Goal: Task Accomplishment & Management: Use online tool/utility

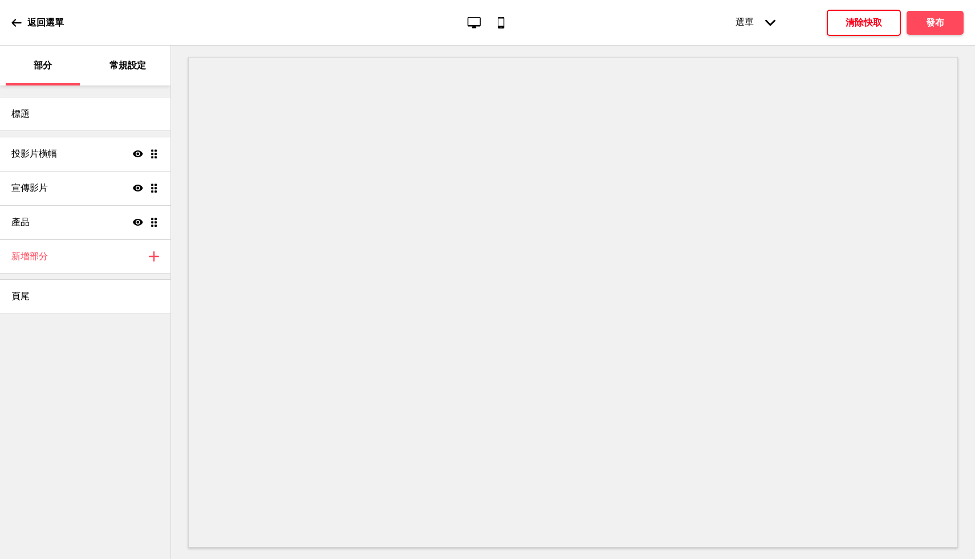
click at [858, 25] on font "清除快取" at bounding box center [864, 22] width 36 height 11
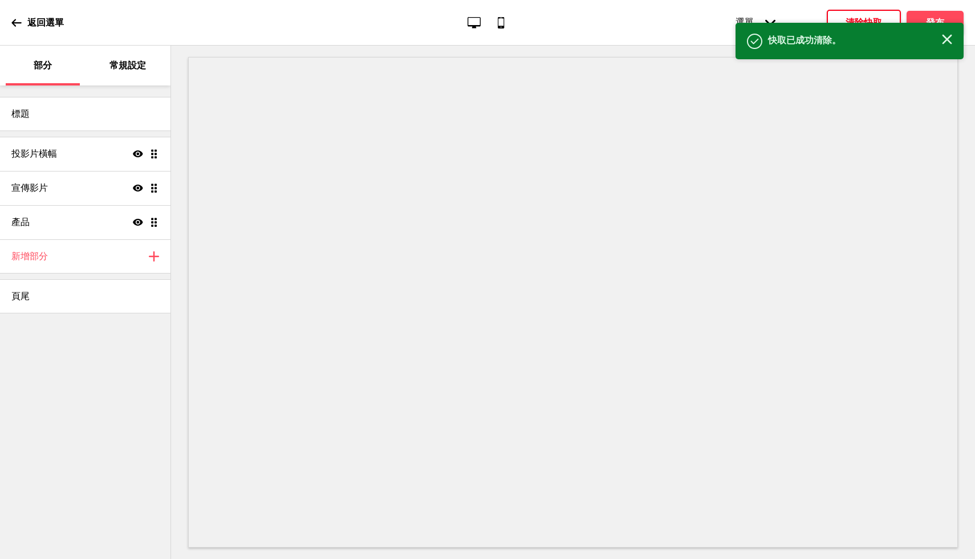
click at [948, 39] on rect at bounding box center [947, 39] width 10 height 10
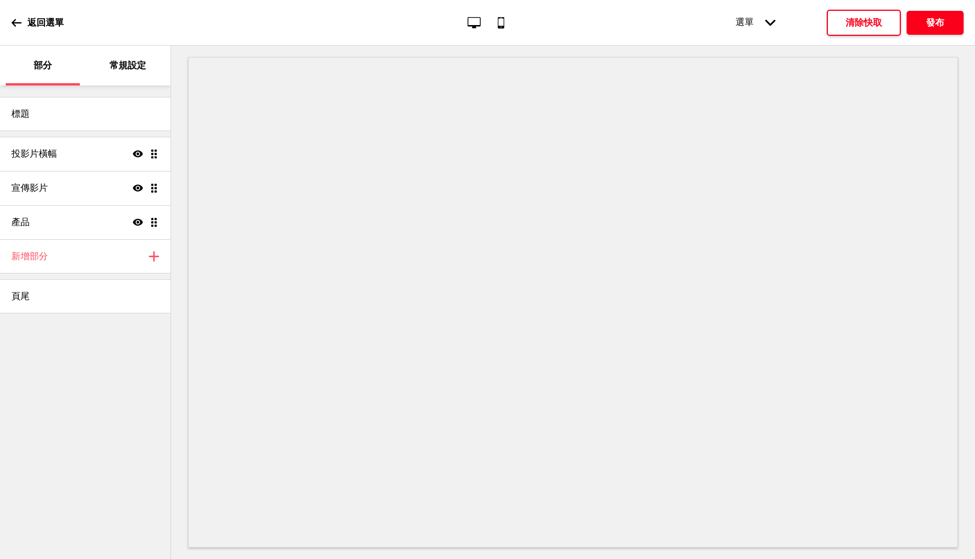
click at [945, 25] on button "發布" at bounding box center [935, 23] width 57 height 24
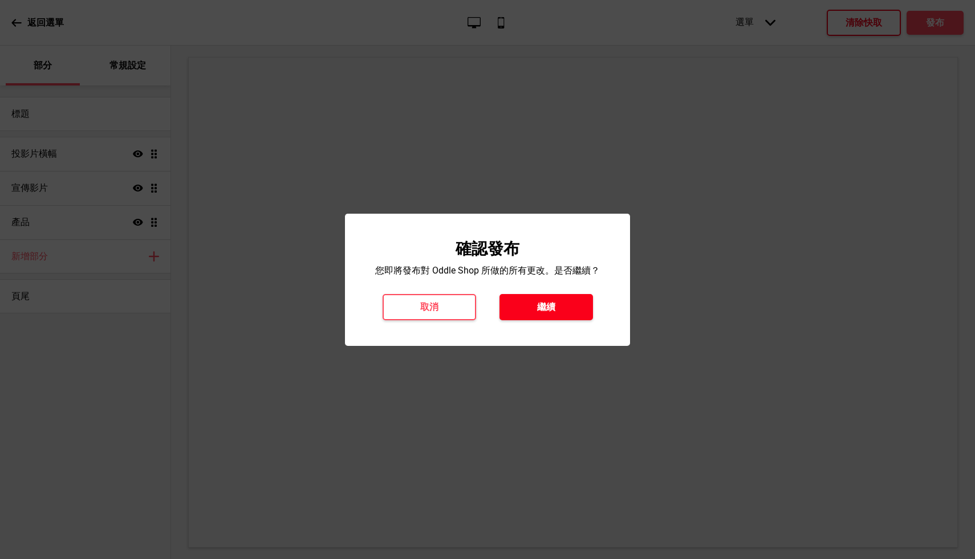
click at [564, 313] on button "繼續" at bounding box center [547, 307] width 94 height 26
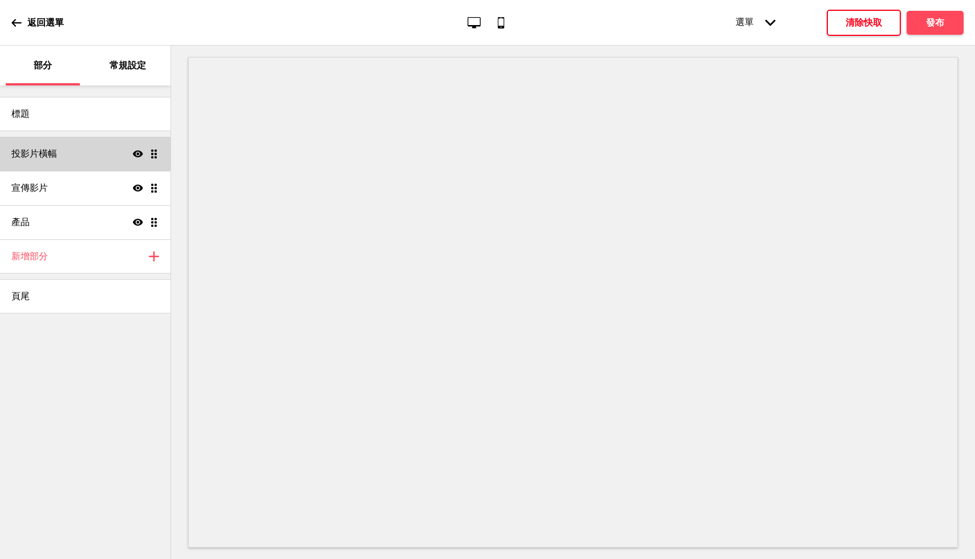
click at [70, 163] on div "投影片橫幅 Show Drag" at bounding box center [85, 154] width 171 height 34
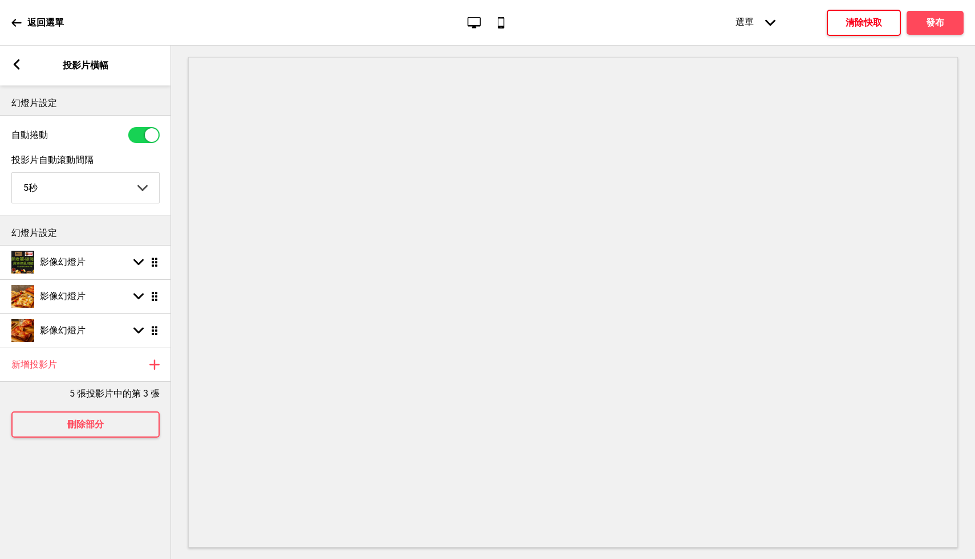
click at [25, 66] on div "Arrow left 投影片橫幅" at bounding box center [85, 66] width 171 height 40
click at [14, 62] on rect at bounding box center [16, 64] width 10 height 10
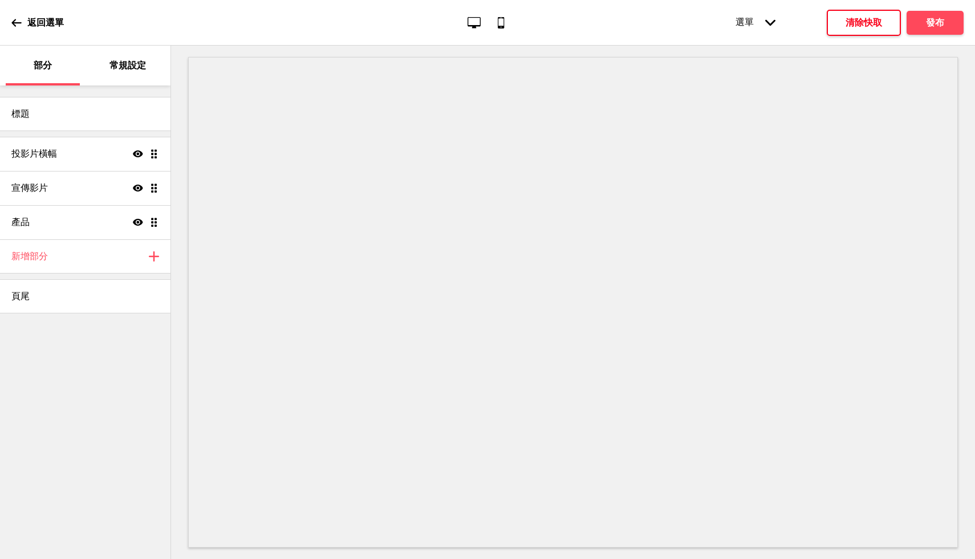
click at [120, 75] on div "常規設定" at bounding box center [128, 66] width 74 height 40
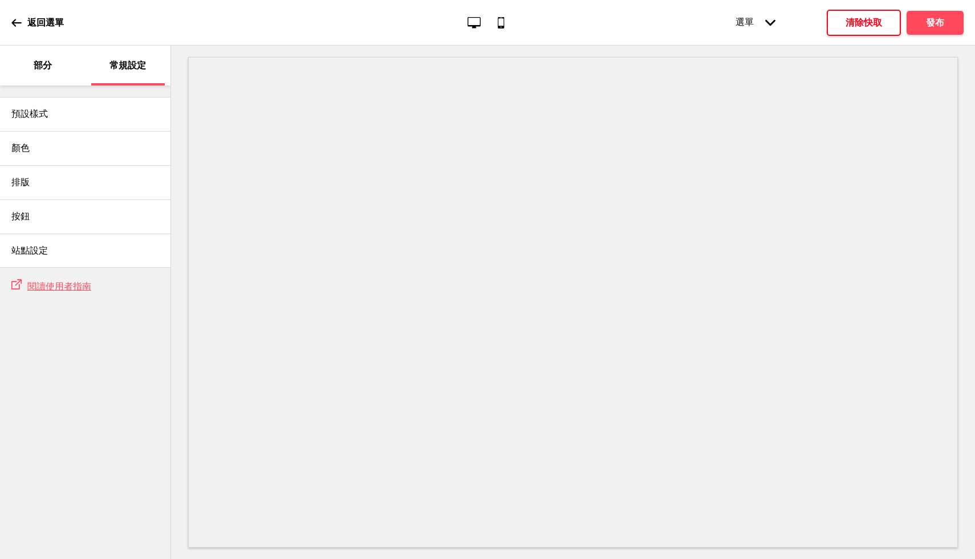
click at [14, 19] on icon at bounding box center [16, 23] width 10 height 10
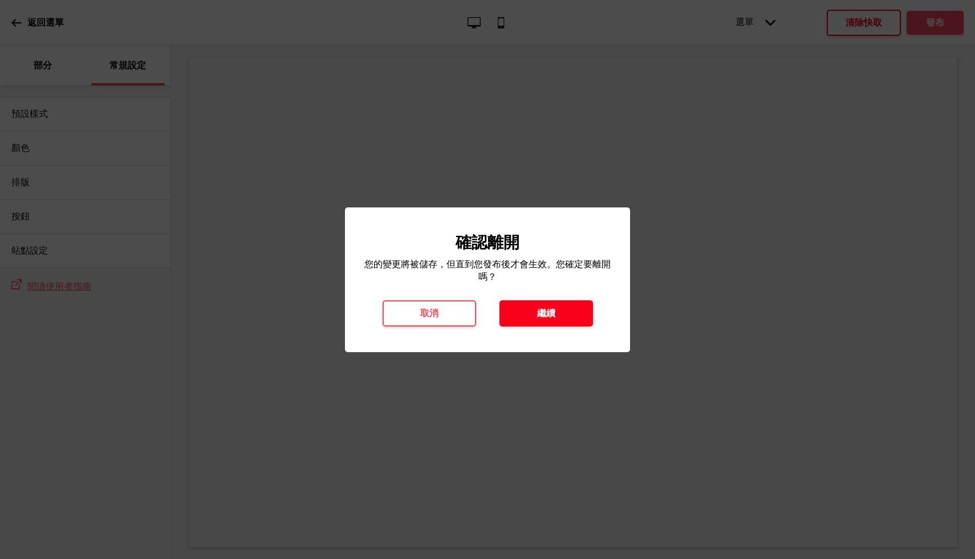
click at [535, 320] on button "繼續" at bounding box center [547, 314] width 94 height 26
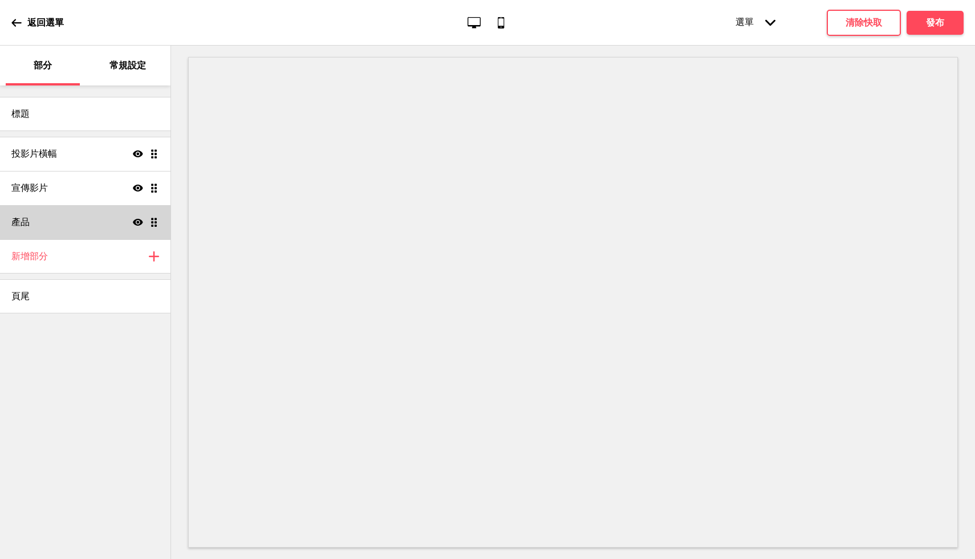
click at [70, 229] on div "產品 Show Drag" at bounding box center [85, 222] width 171 height 34
select select "list"
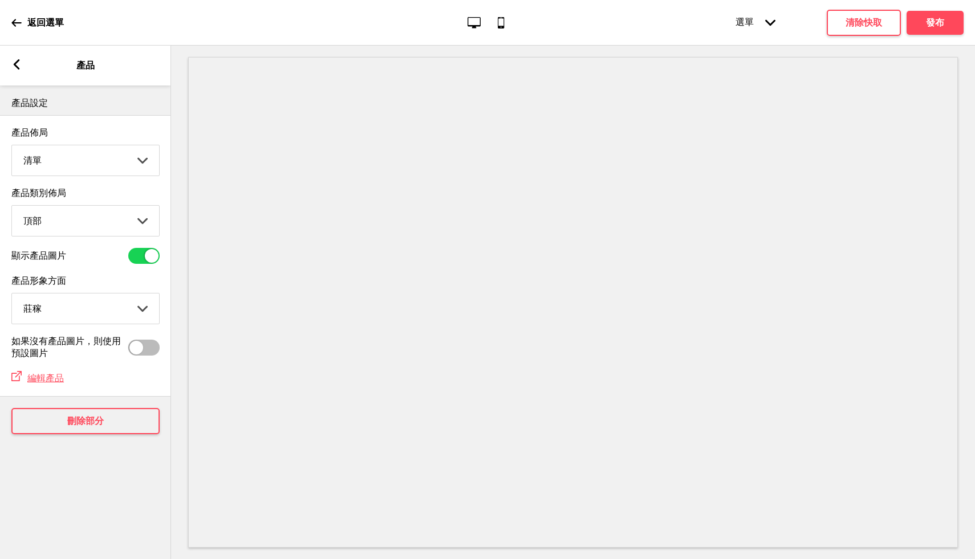
click at [11, 67] on rect at bounding box center [16, 64] width 10 height 10
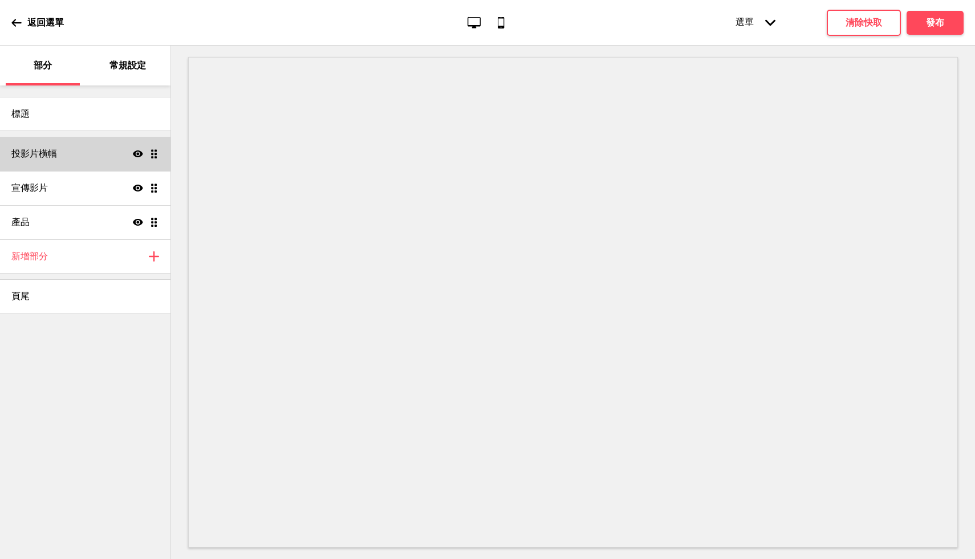
click at [72, 144] on div "投影片橫幅 Show Drag" at bounding box center [85, 154] width 171 height 34
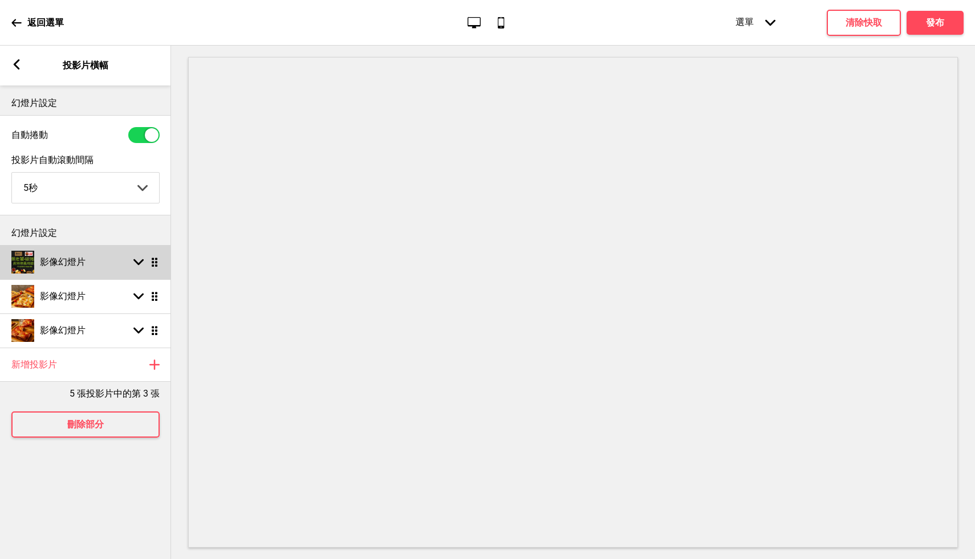
click at [133, 263] on rect at bounding box center [138, 262] width 10 height 10
select select "right"
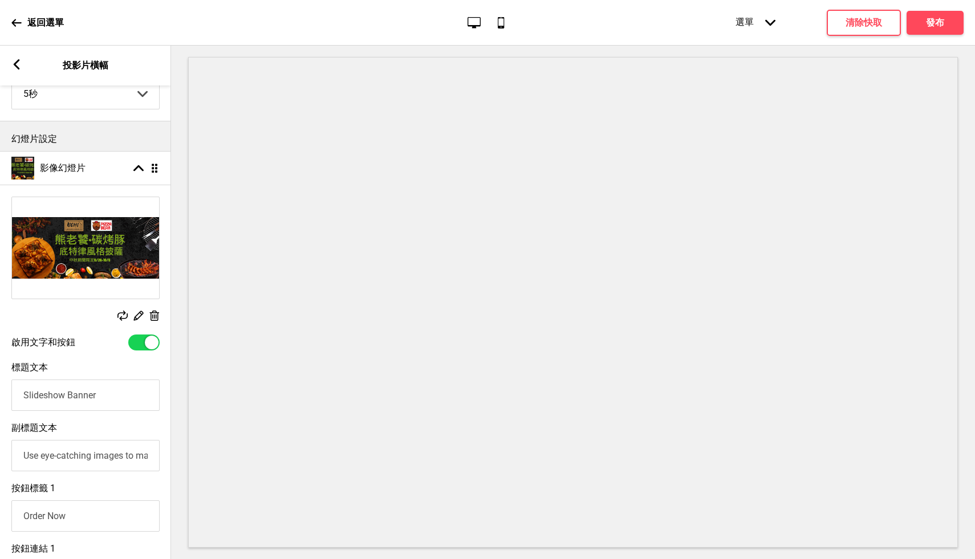
scroll to position [109, 0]
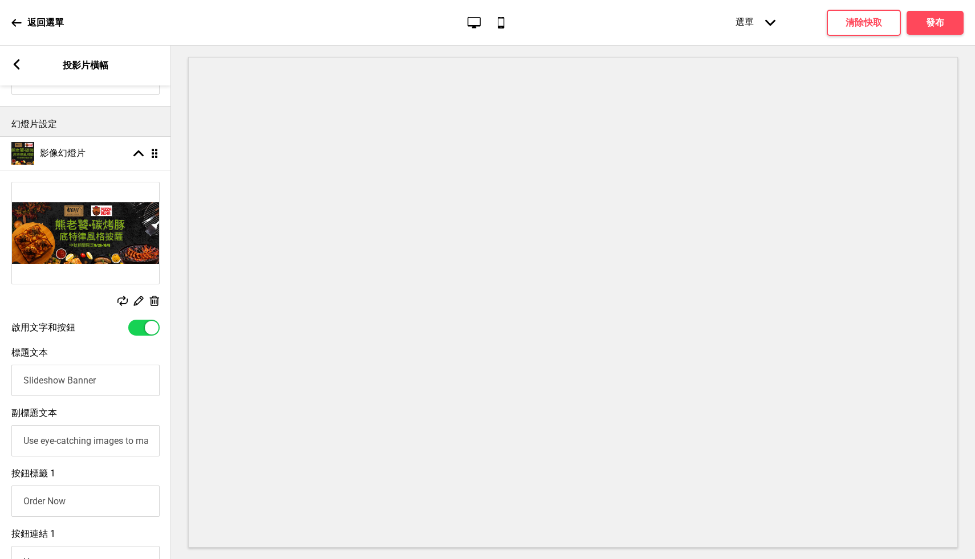
drag, startPoint x: 108, startPoint y: 379, endPoint x: 18, endPoint y: 374, distance: 90.8
click at [18, 374] on input "Slideshow Banner" at bounding box center [85, 380] width 148 height 31
type input "v"
type input "現在就下訂"
click at [88, 419] on div "副標題文本 Use eye-catching images to make a strong first impression of your brand" at bounding box center [85, 432] width 171 height 60
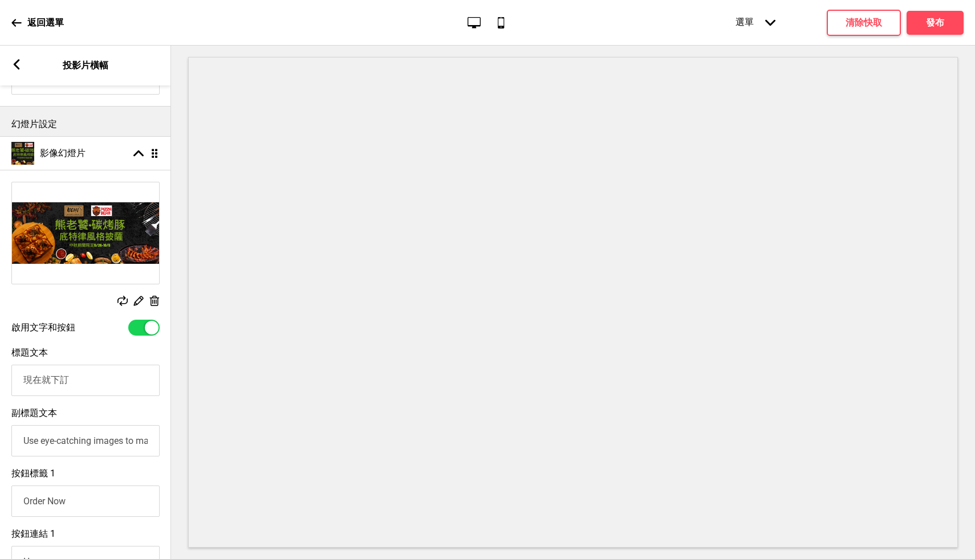
click at [111, 447] on input "Use eye-catching images to make a strong first impression of your brand" at bounding box center [85, 440] width 148 height 31
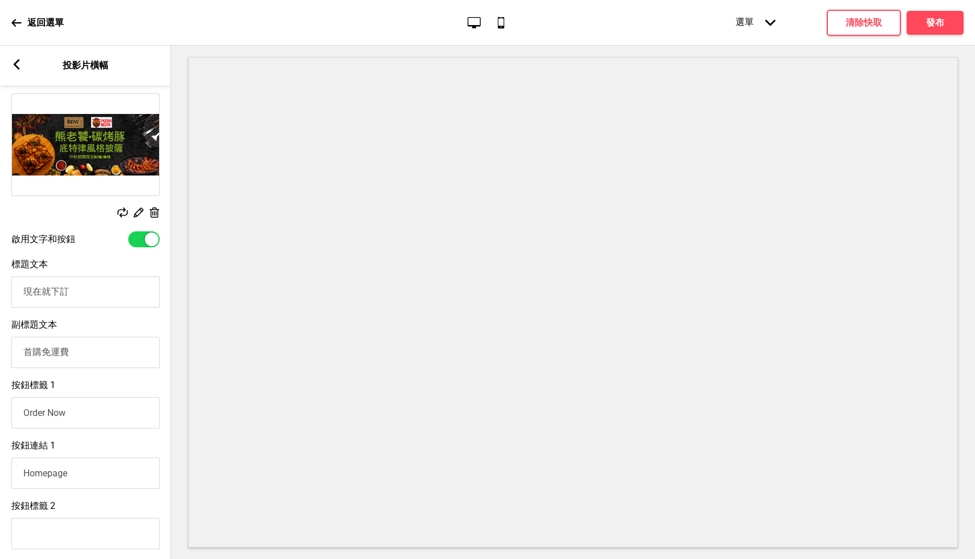
scroll to position [205, 0]
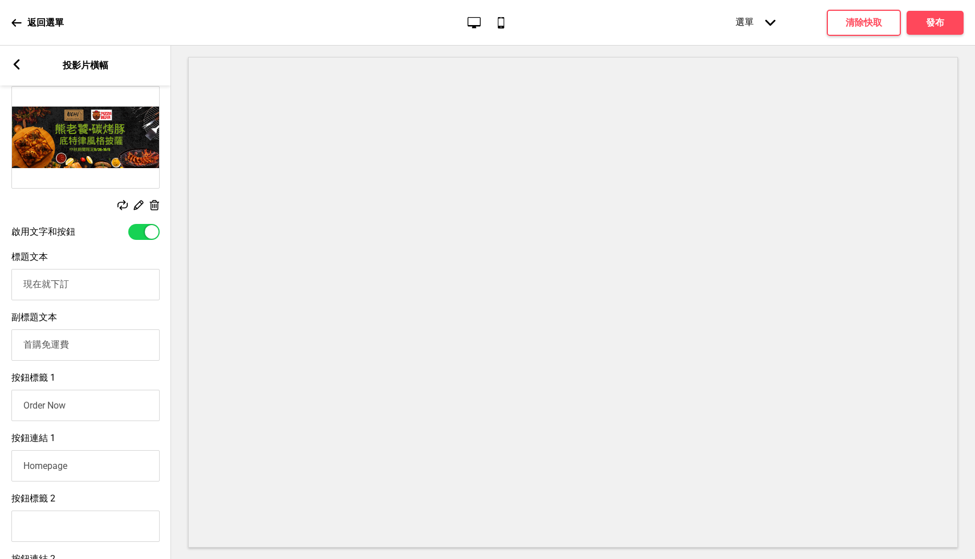
type input "首購免運費"
drag, startPoint x: 90, startPoint y: 409, endPoint x: 20, endPoint y: 403, distance: 70.4
click at [20, 403] on input "Order Now" at bounding box center [85, 405] width 148 height 31
type input "現"
type input "短"
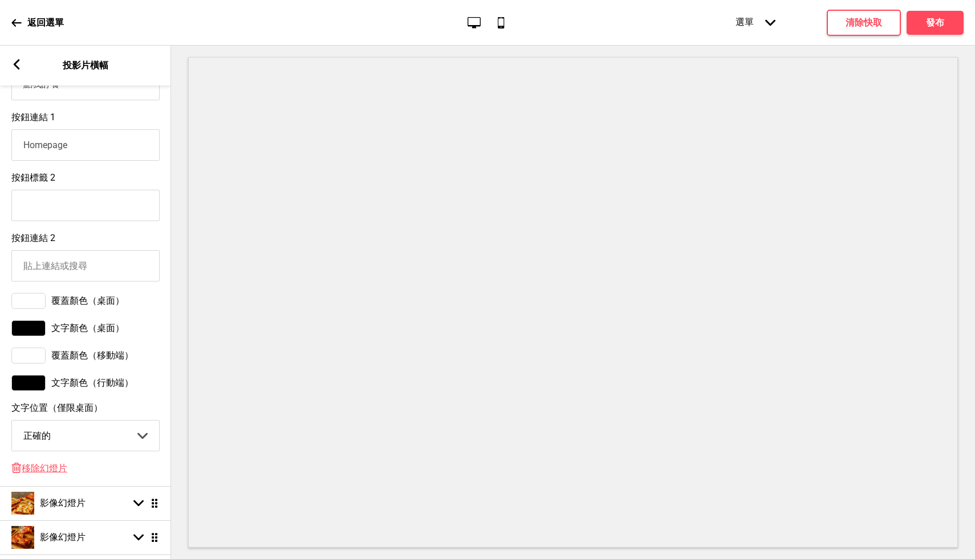
scroll to position [533, 0]
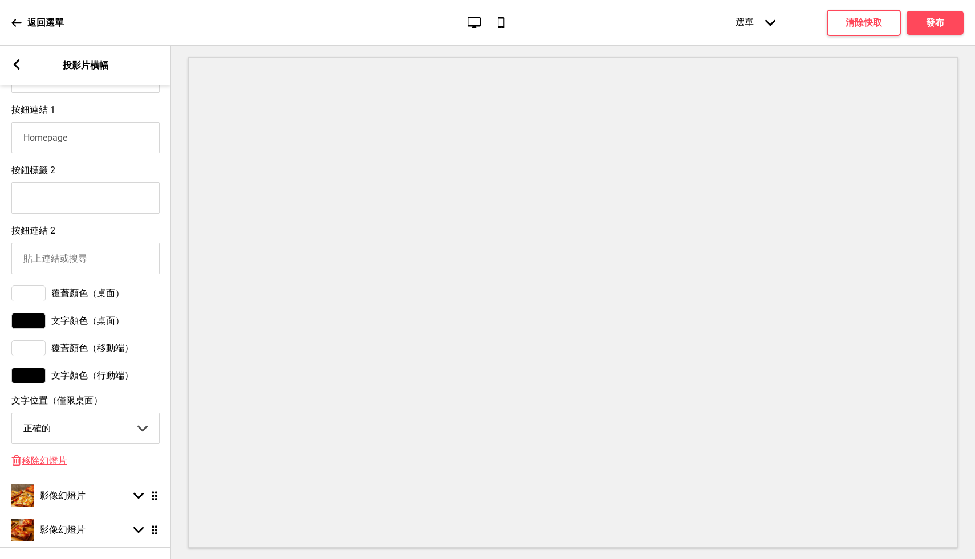
type input "點我訂餐"
click at [101, 439] on select "中心 左邊 正確的" at bounding box center [85, 428] width 147 height 30
click at [12, 420] on select "中心 左邊 正確的" at bounding box center [85, 428] width 147 height 30
click at [144, 407] on label "文字位置（僅限桌面）" at bounding box center [85, 401] width 148 height 12
click at [144, 413] on select "中心 左邊 正確的" at bounding box center [85, 428] width 147 height 30
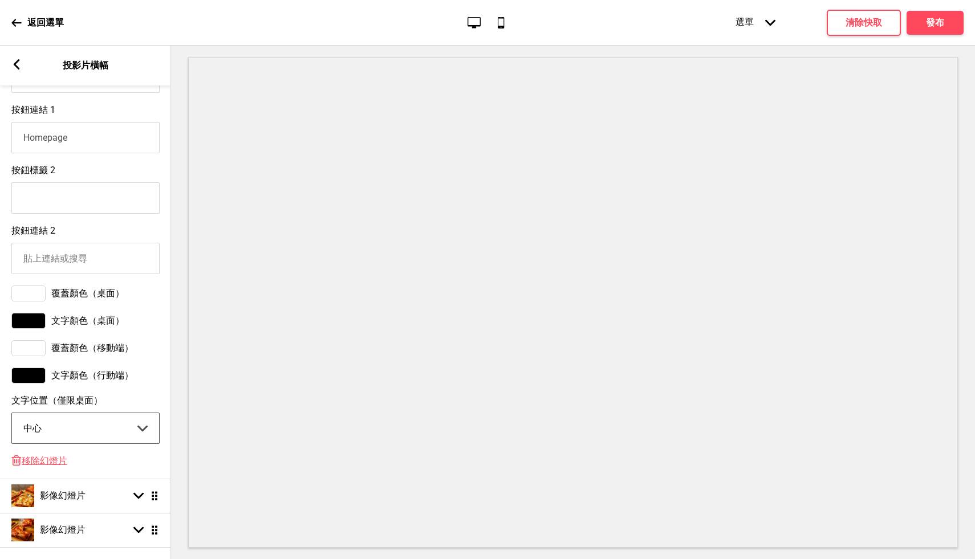
click at [119, 438] on select "中心 左邊 正確的" at bounding box center [85, 428] width 147 height 30
click at [12, 420] on select "中心 左邊 正確的" at bounding box center [85, 428] width 147 height 30
click at [114, 435] on select "中心 左邊 正確的" at bounding box center [85, 428] width 147 height 30
select select "right"
click at [12, 420] on select "中心 左邊 正確的" at bounding box center [85, 428] width 147 height 30
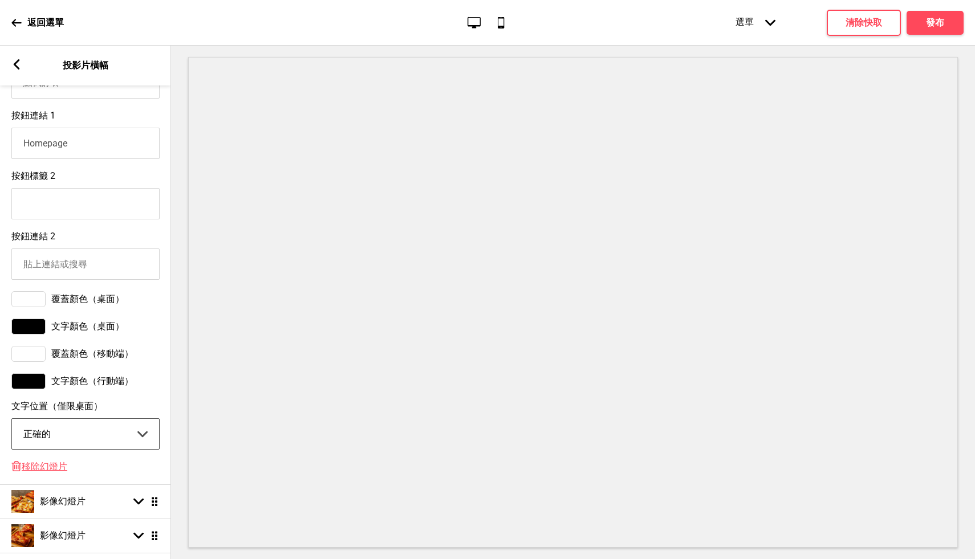
scroll to position [651, 0]
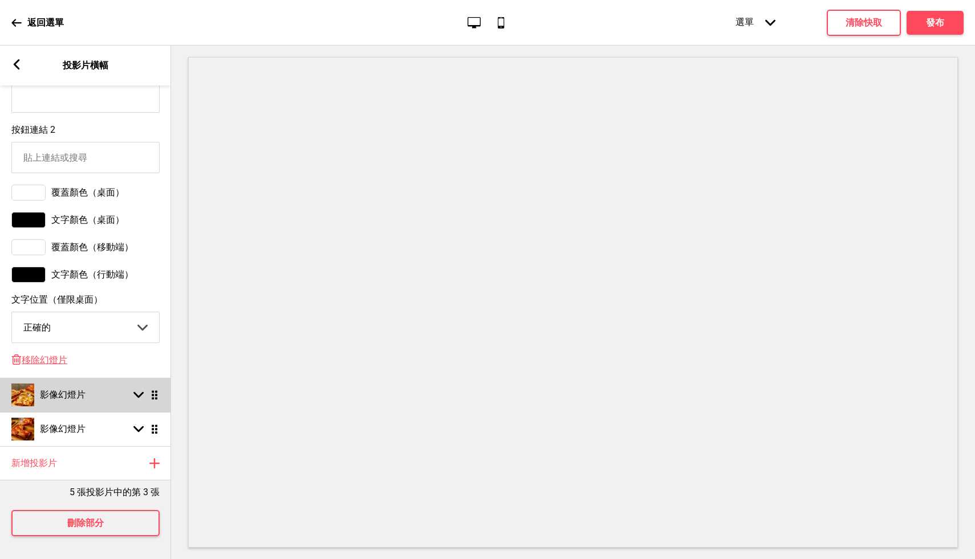
click at [136, 392] on icon at bounding box center [138, 395] width 10 height 6
select select "right"
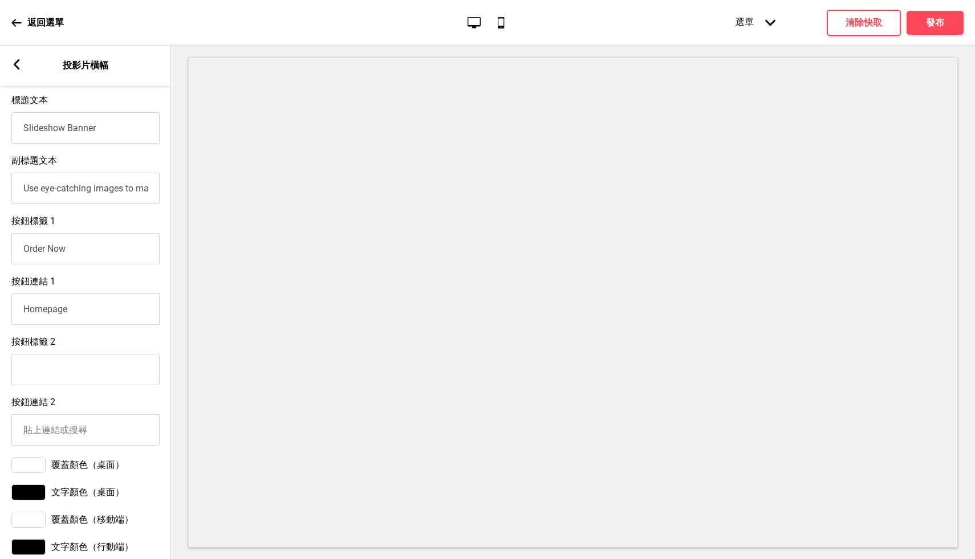
scroll to position [0, 0]
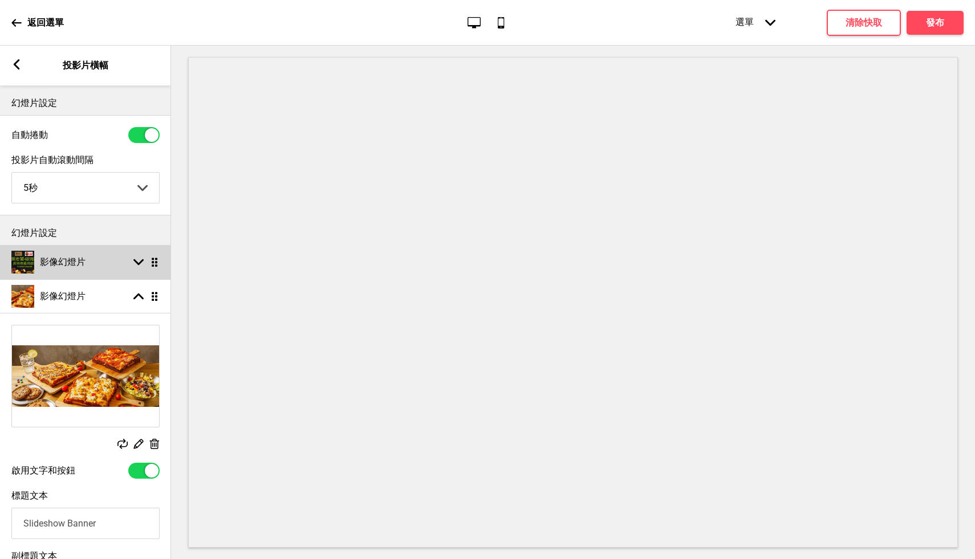
click at [135, 263] on icon at bounding box center [138, 262] width 10 height 6
select select "right"
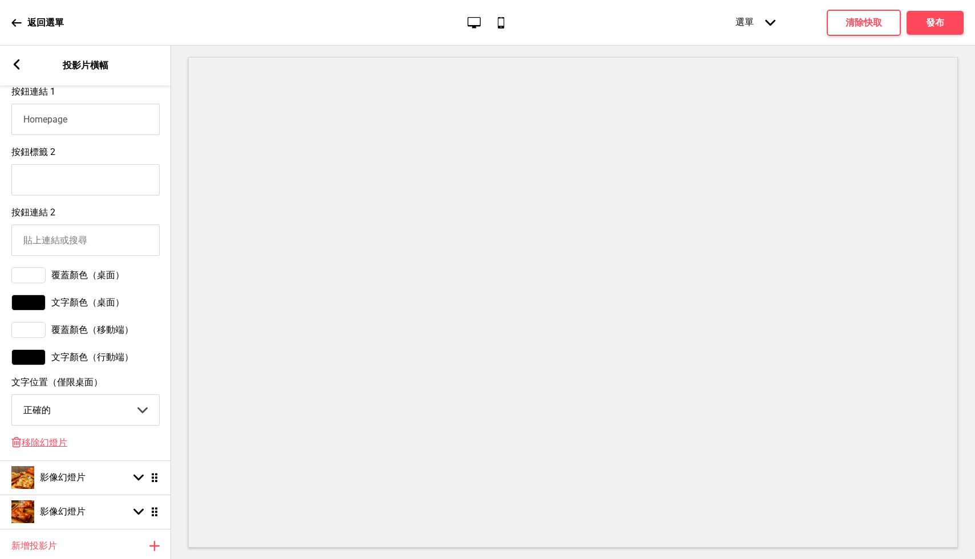
scroll to position [651, 0]
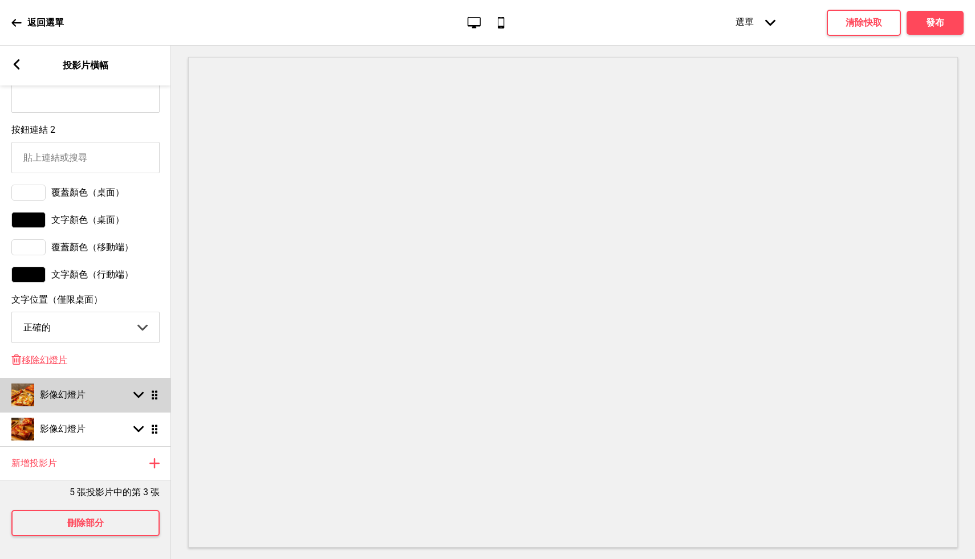
click at [136, 390] on rect at bounding box center [138, 395] width 10 height 10
select select "right"
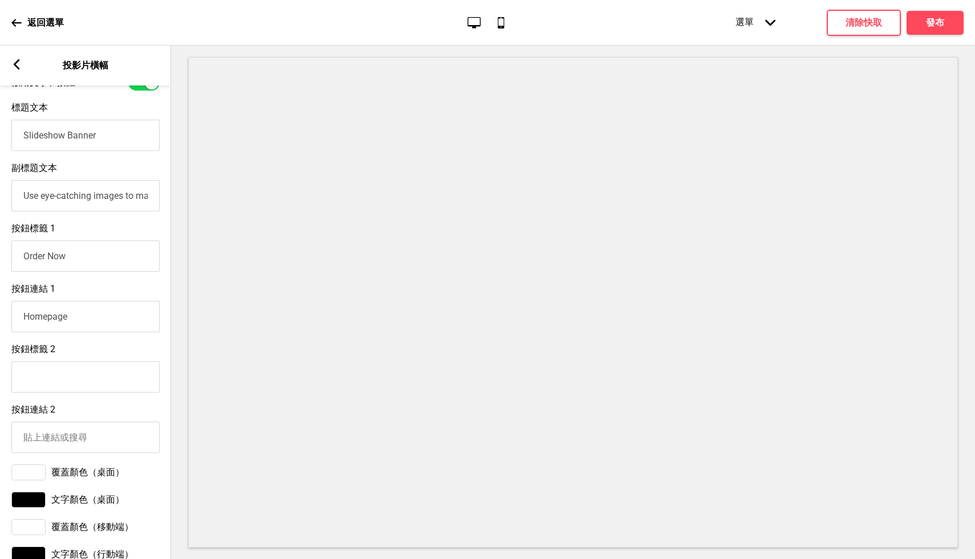
scroll to position [374, 0]
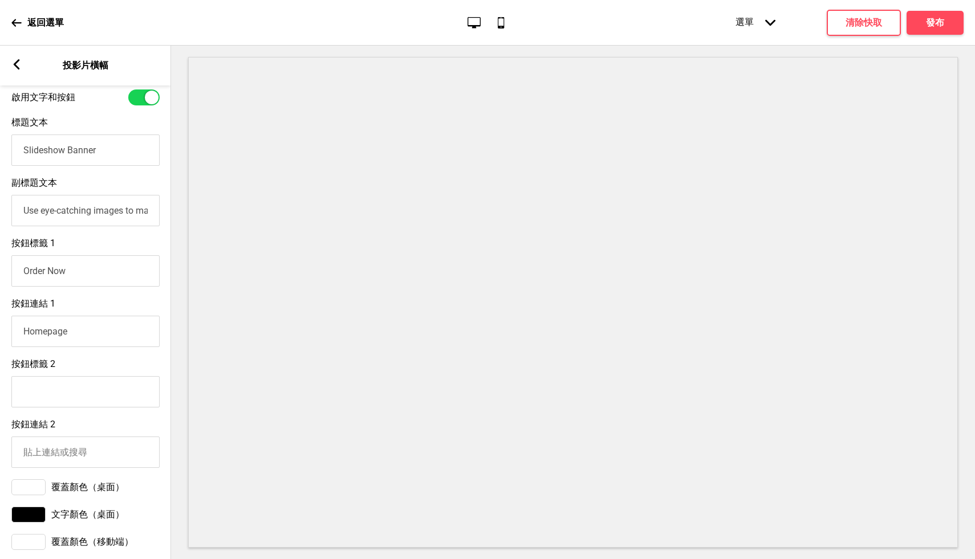
click at [83, 159] on input "Slideshow Banner" at bounding box center [85, 150] width 148 height 31
type input "現在就下訂"
click at [65, 213] on input "Use eye-catching images to make a strong first impression of your brand" at bounding box center [85, 210] width 148 height 31
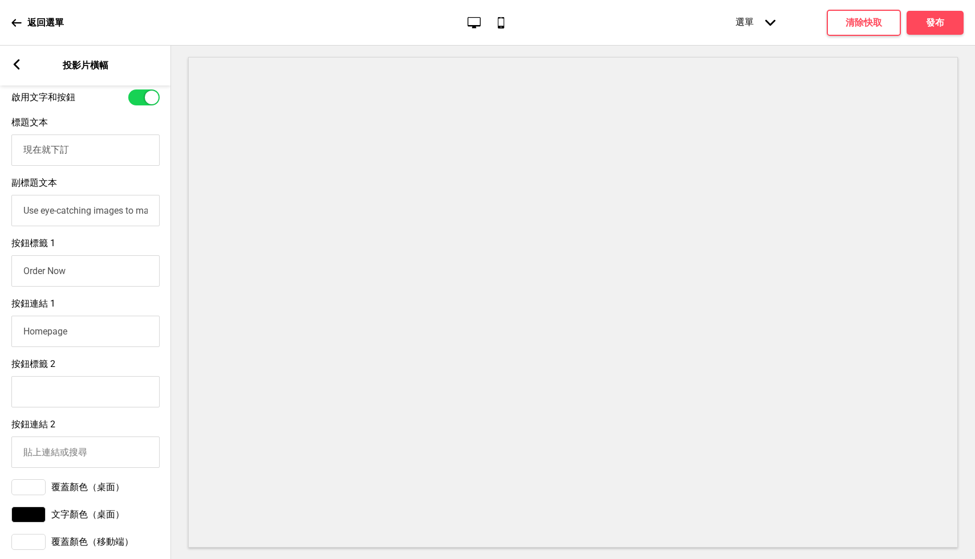
click at [65, 213] on input "Use eye-catching images to make a strong first impression of your brand" at bounding box center [85, 210] width 148 height 31
type input "首購免運費"
click at [66, 278] on input "Order Now" at bounding box center [85, 270] width 148 height 31
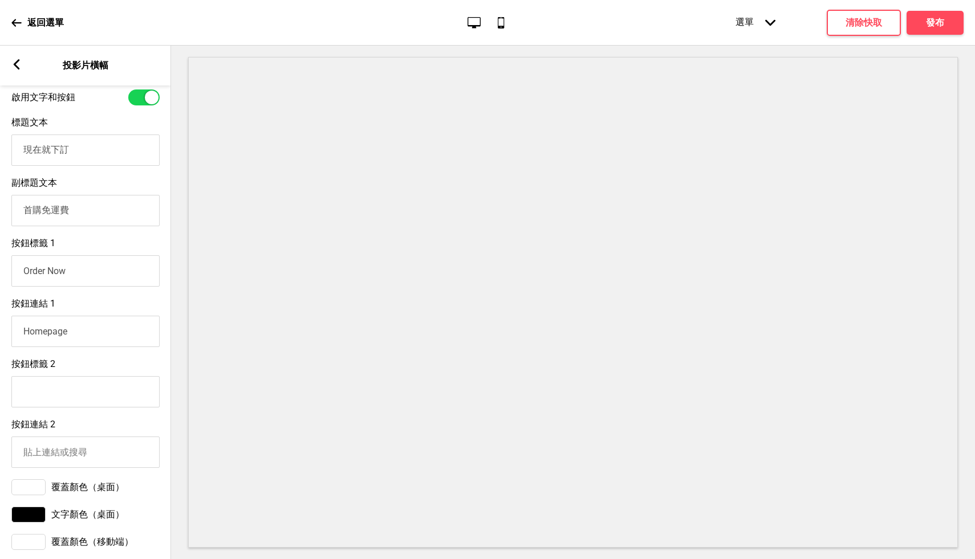
scroll to position [380, 0]
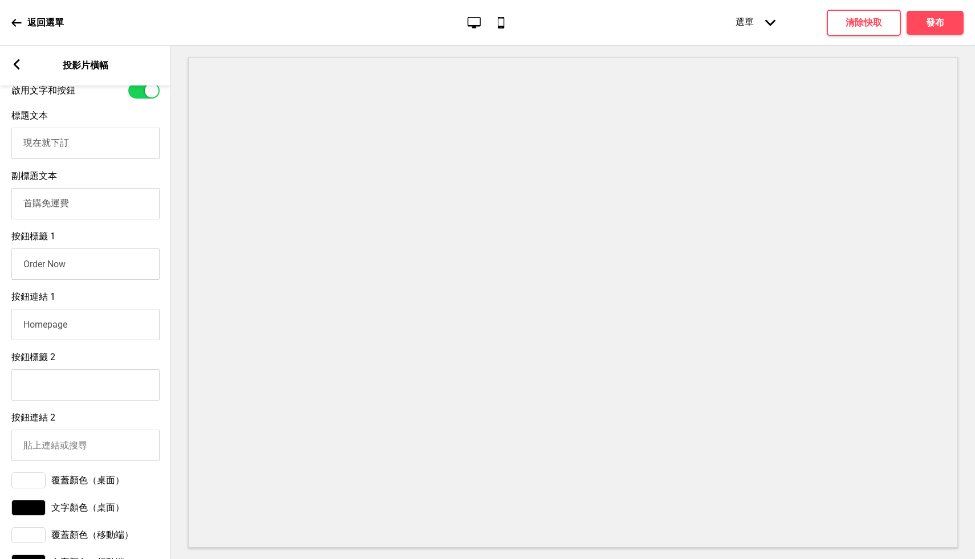
click at [99, 301] on div "按鈕連結 1 Homepage" at bounding box center [85, 316] width 171 height 60
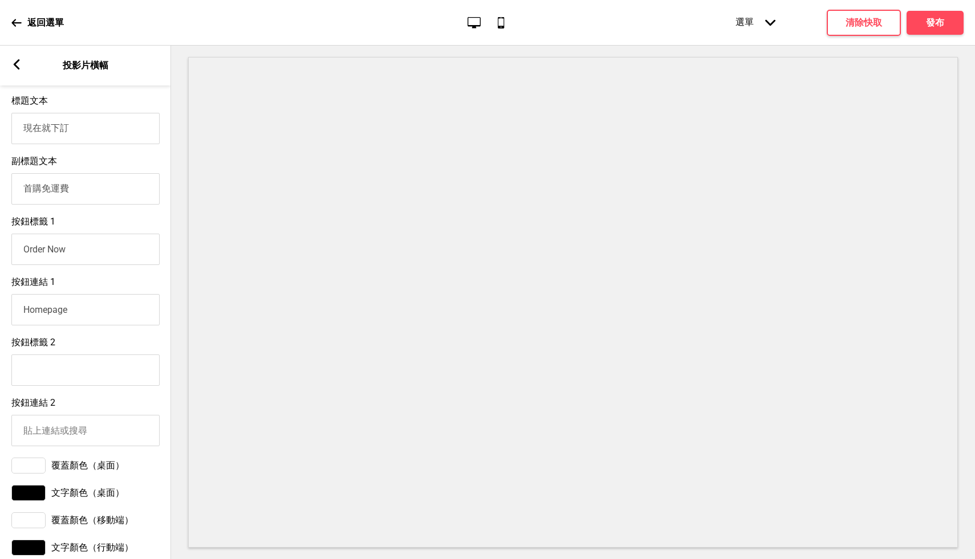
scroll to position [213, 0]
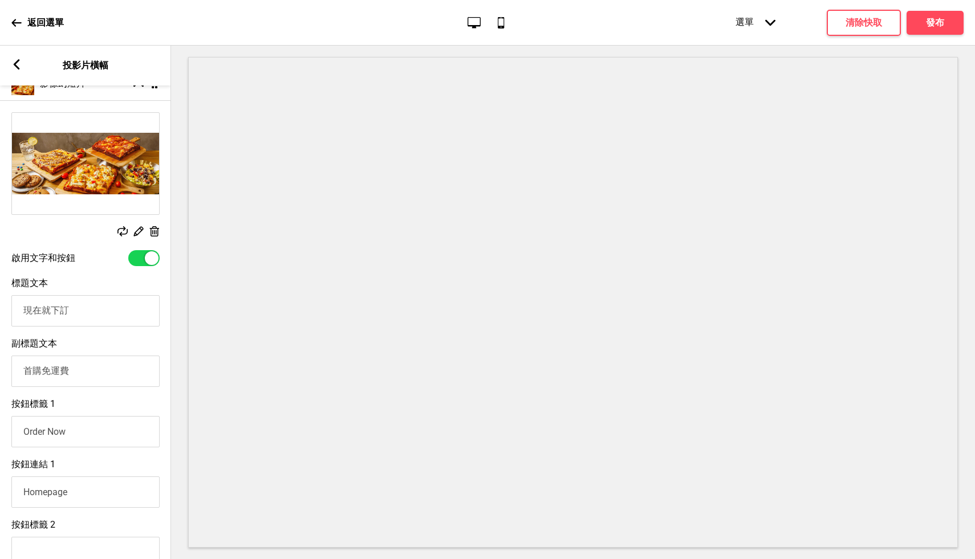
click at [147, 259] on div at bounding box center [152, 259] width 14 height 14
checkbox input "false"
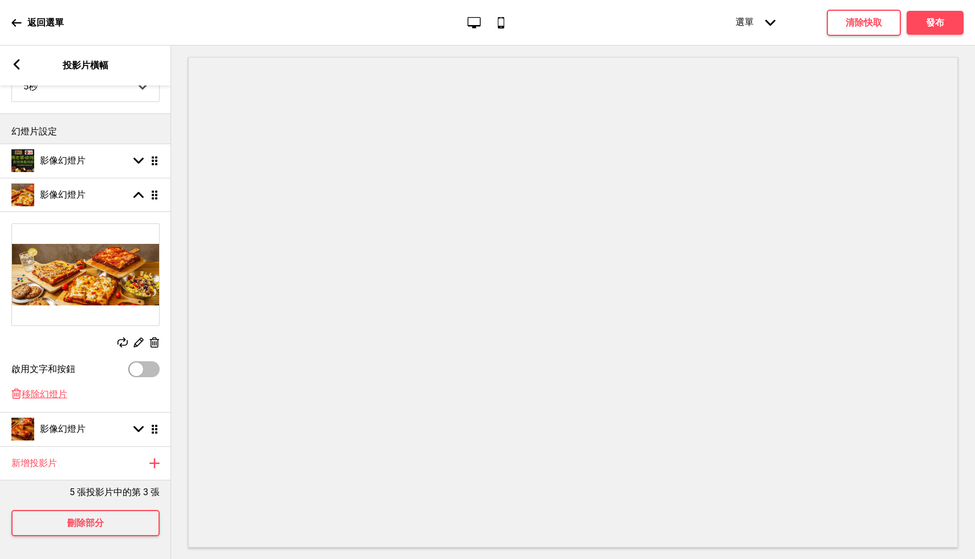
scroll to position [112, 0]
click at [139, 424] on rect at bounding box center [138, 429] width 10 height 10
select select "right"
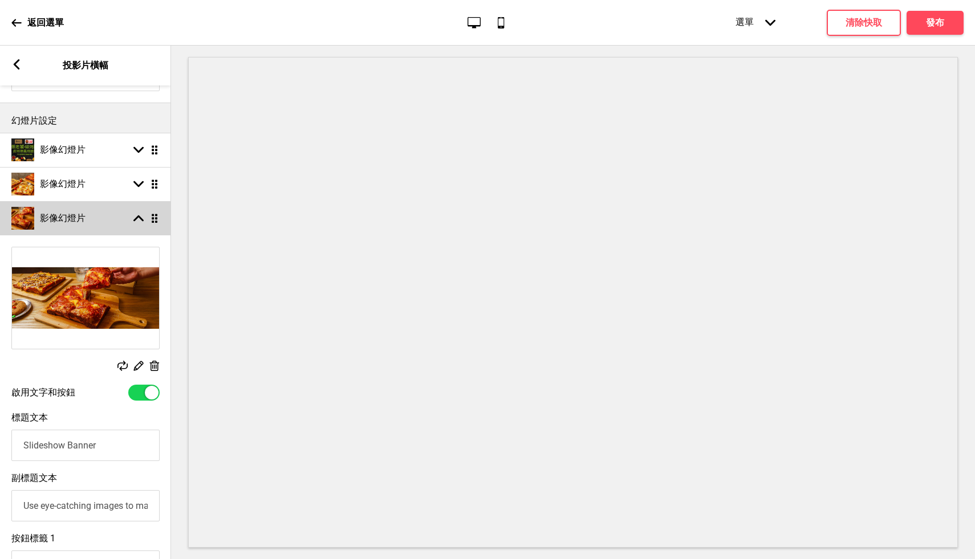
scroll to position [213, 0]
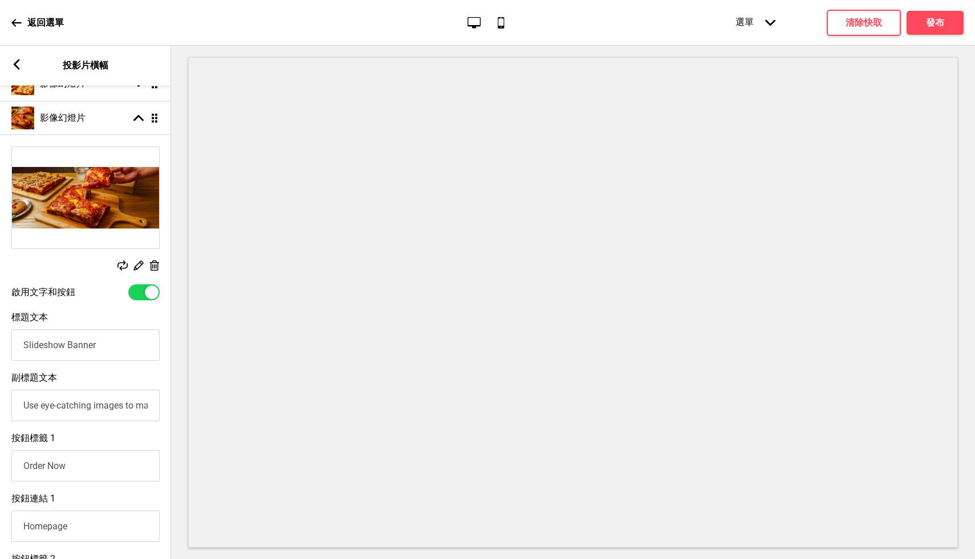
click at [141, 297] on div at bounding box center [143, 293] width 31 height 16
checkbox input "false"
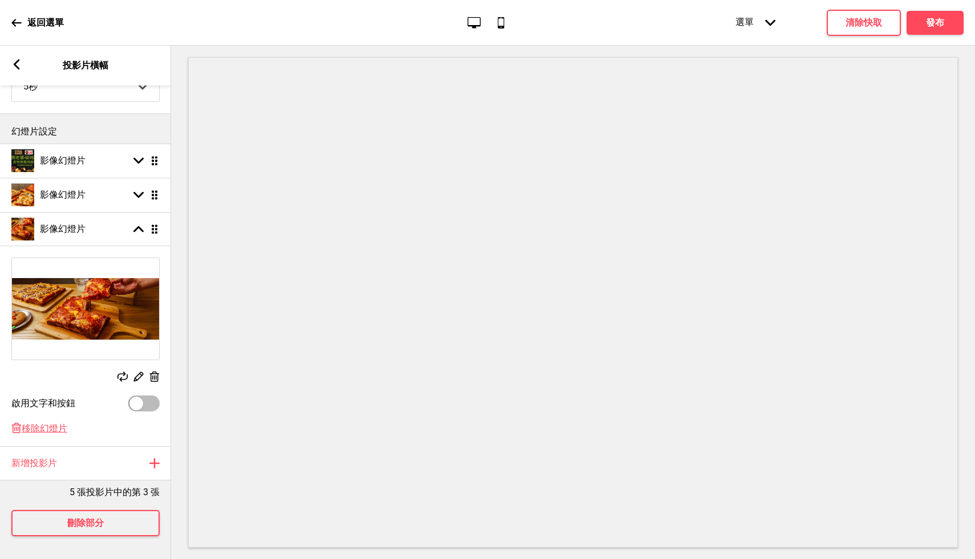
scroll to position [68, 0]
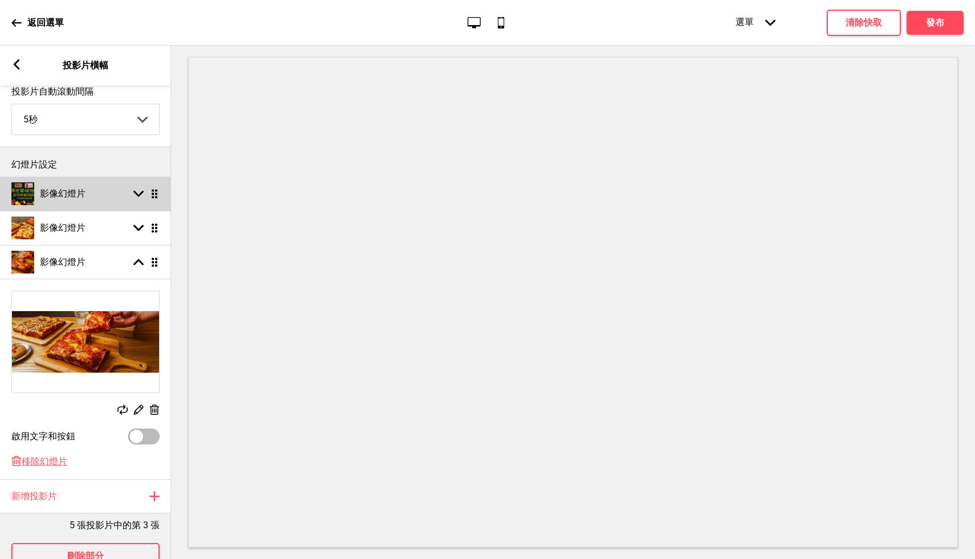
click at [142, 192] on rect at bounding box center [138, 194] width 10 height 10
select select "right"
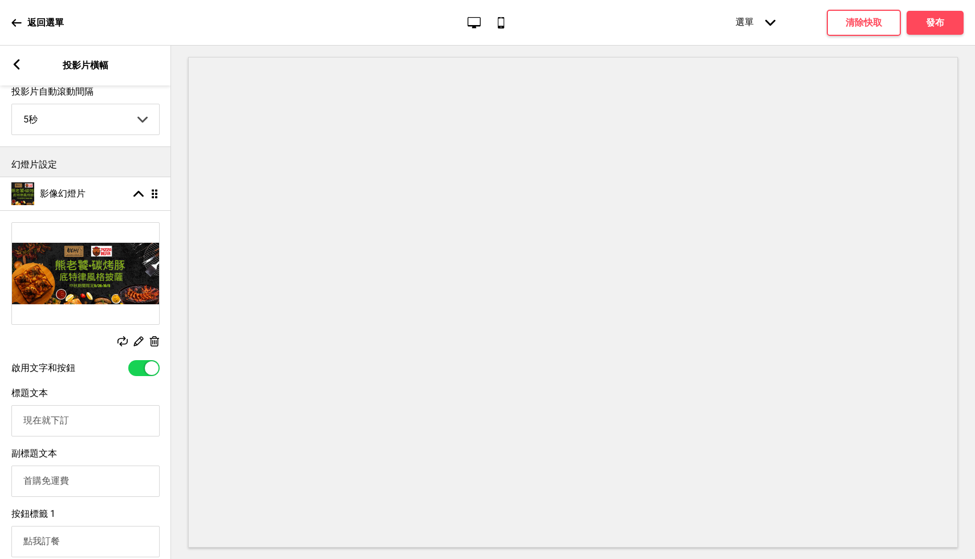
click at [135, 368] on div at bounding box center [143, 368] width 31 height 16
checkbox input "false"
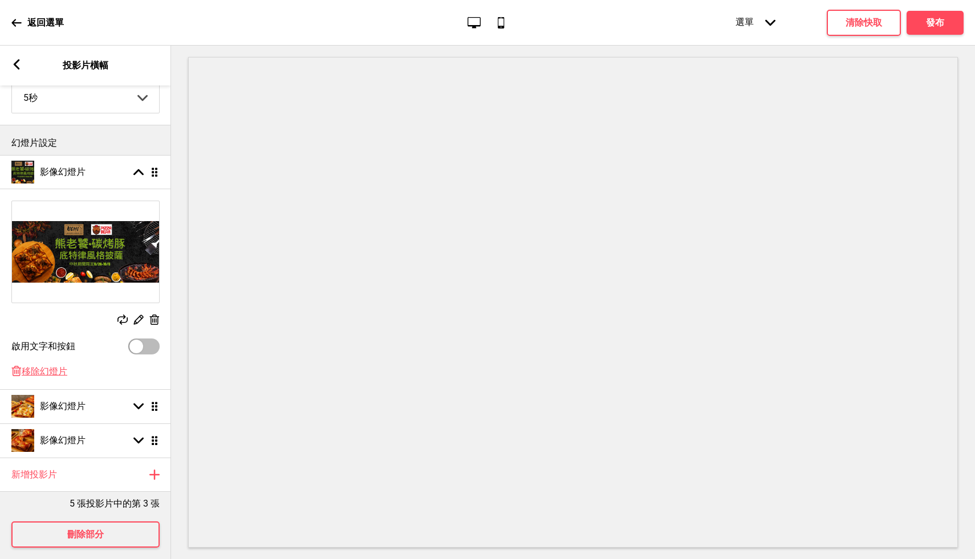
scroll to position [112, 0]
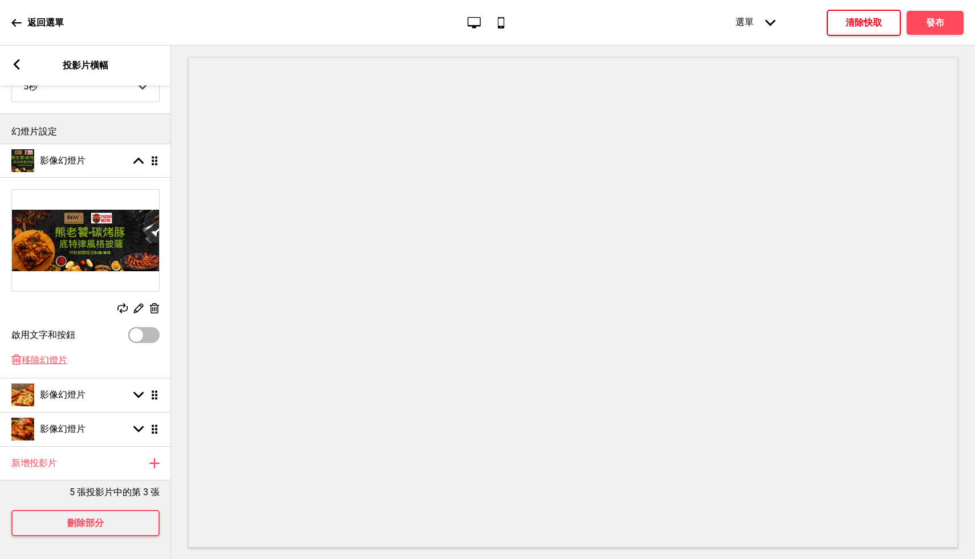
click at [867, 23] on font "清除快取" at bounding box center [864, 22] width 36 height 11
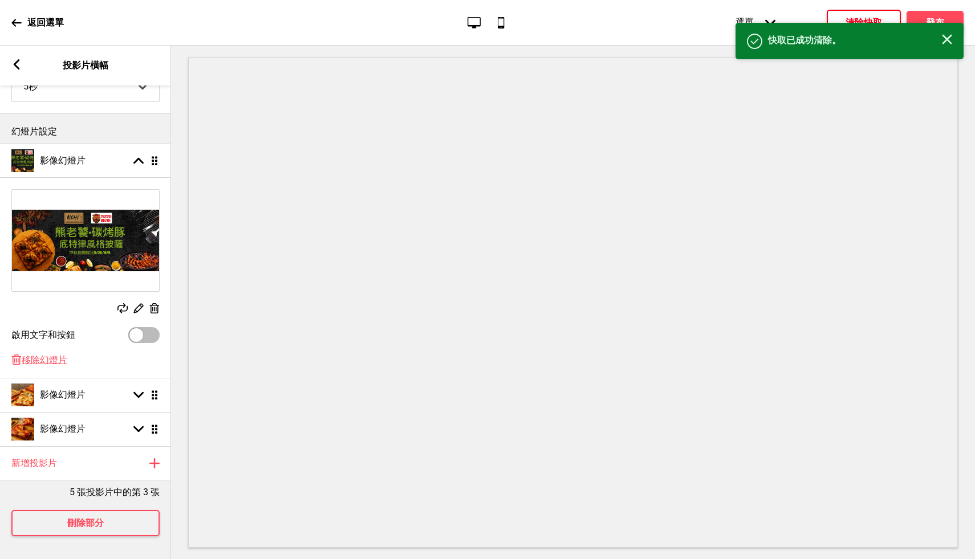
click at [946, 40] on rect at bounding box center [947, 39] width 10 height 10
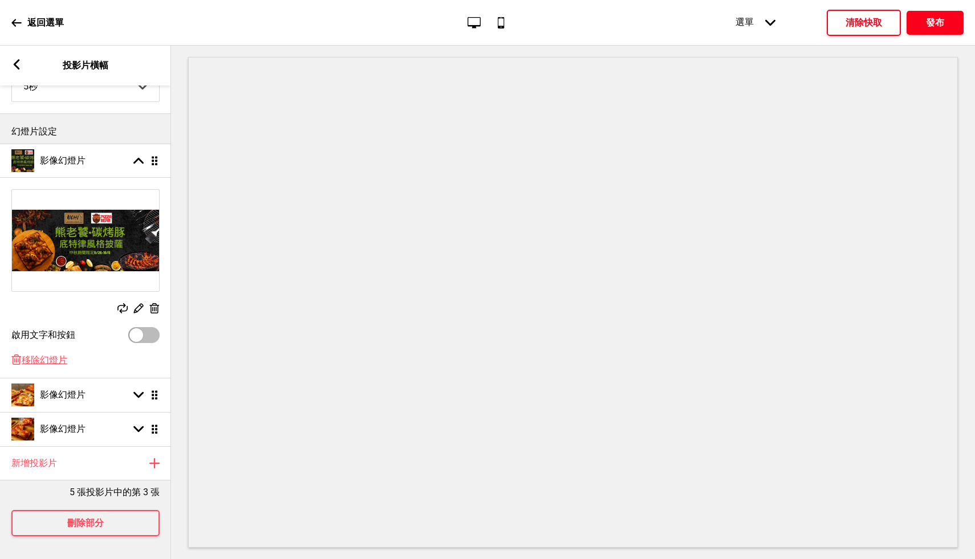
click at [936, 19] on font "發布" at bounding box center [935, 22] width 18 height 11
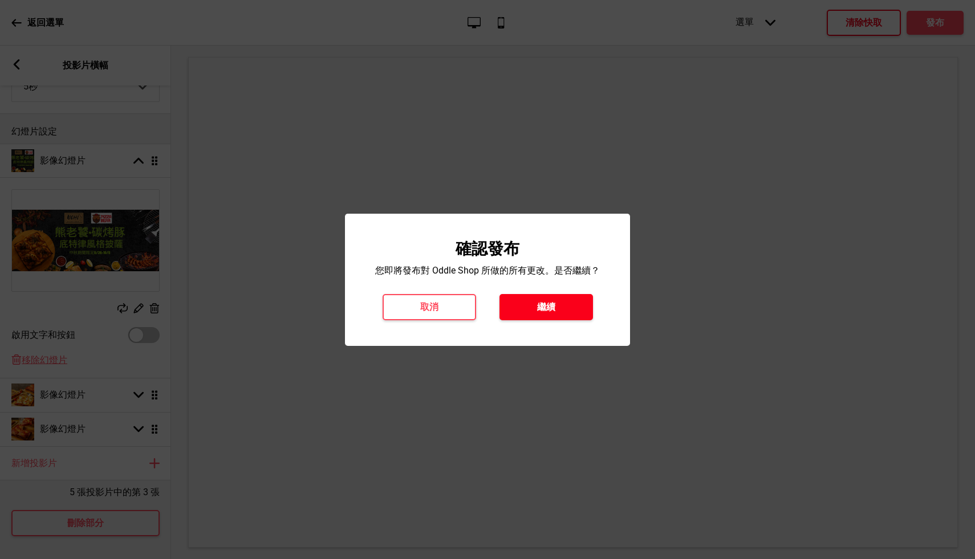
click at [563, 309] on button "繼續" at bounding box center [547, 307] width 94 height 26
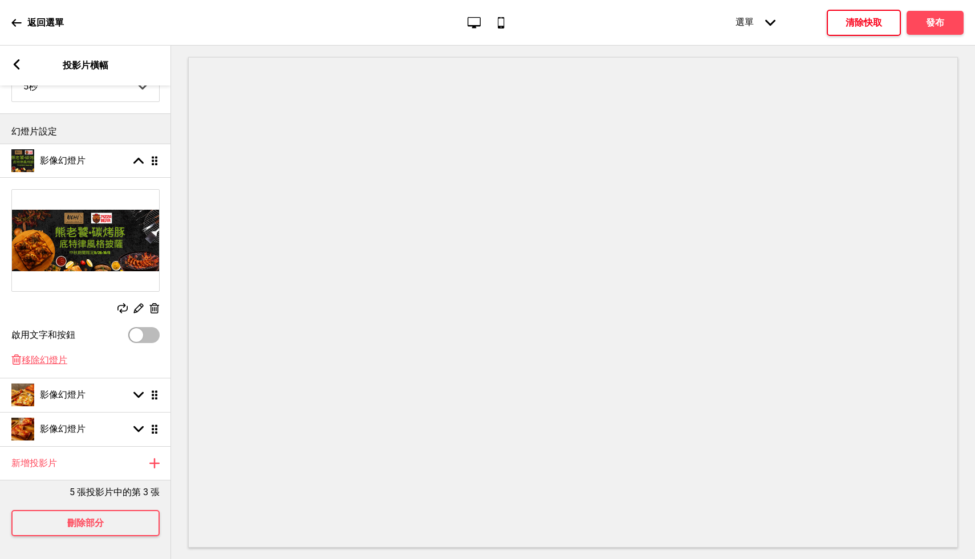
scroll to position [0, 0]
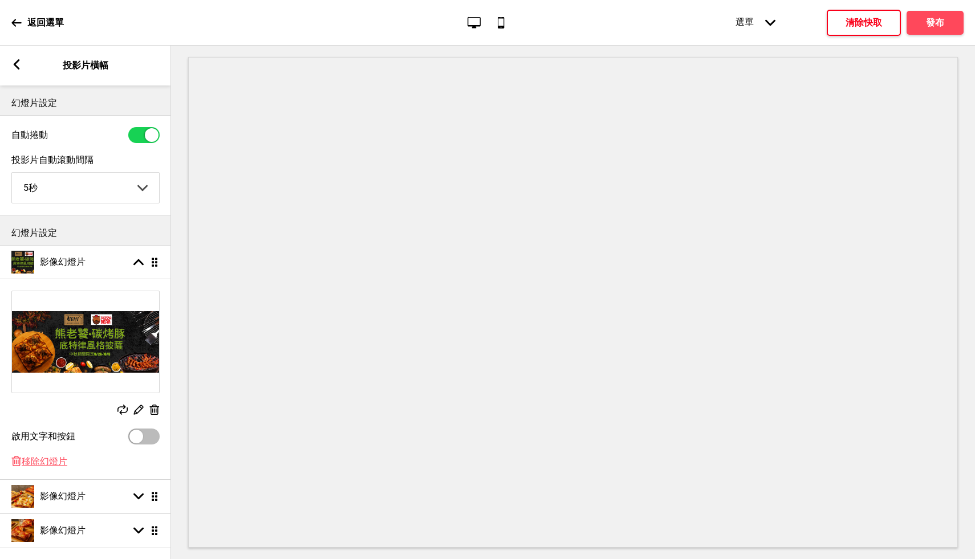
click at [17, 23] on icon at bounding box center [16, 23] width 10 height 10
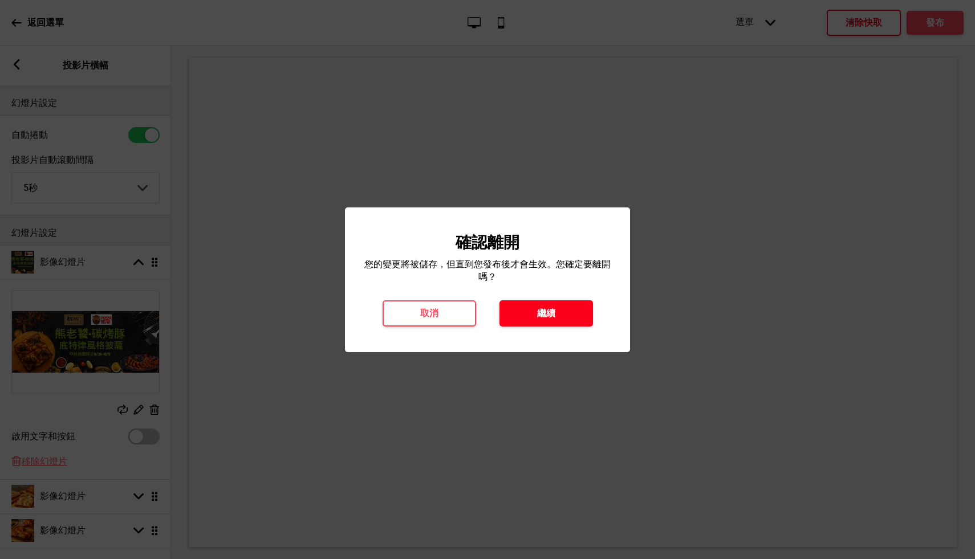
click at [541, 315] on font "繼續" at bounding box center [546, 313] width 18 height 11
